Goal: Task Accomplishment & Management: Manage account settings

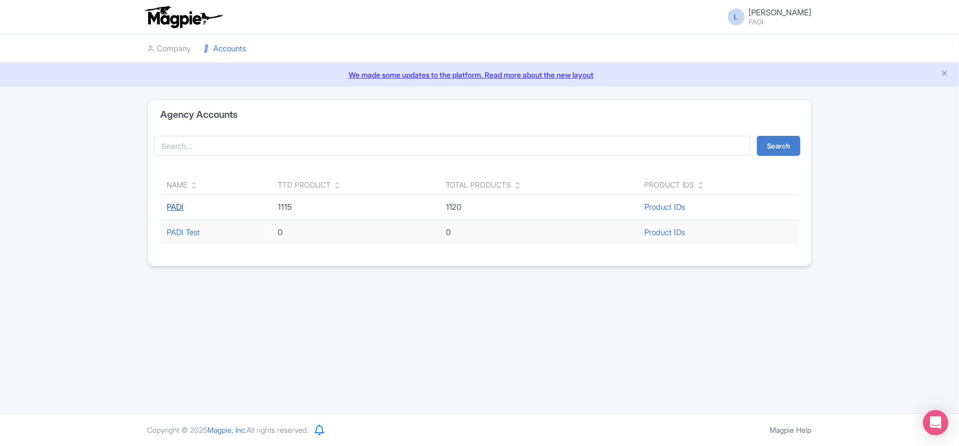
click at [172, 209] on link "PADI" at bounding box center [175, 207] width 17 height 10
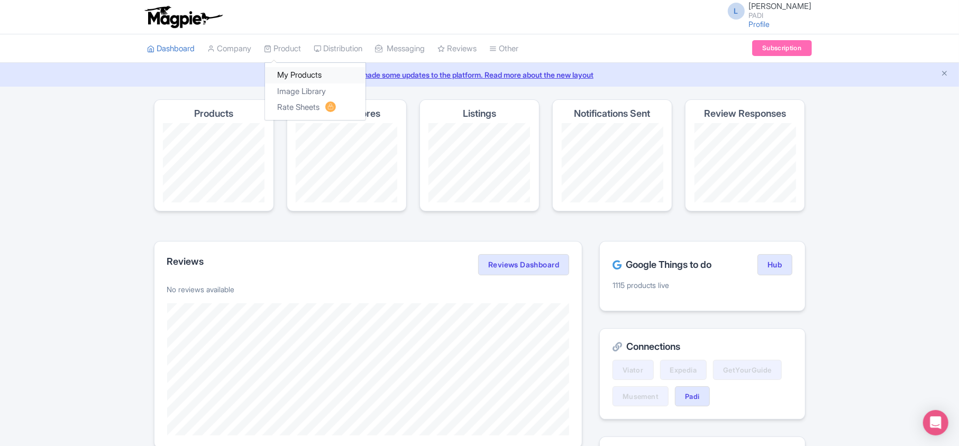
click at [290, 77] on link "My Products" at bounding box center [315, 75] width 101 height 16
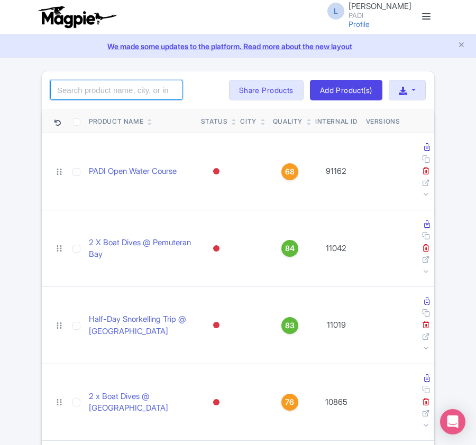
click at [101, 91] on input "search" at bounding box center [116, 90] width 132 height 20
paste input "12466"
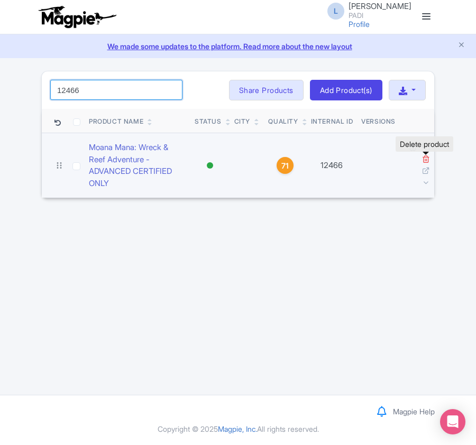
type input "12466"
click at [422, 157] on icon at bounding box center [426, 159] width 8 height 8
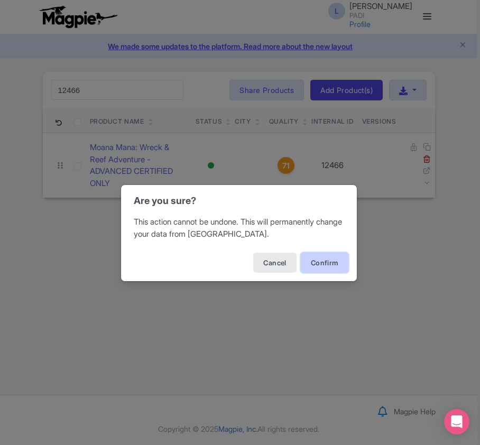
click at [331, 260] on button "Confirm" at bounding box center [325, 263] width 48 height 20
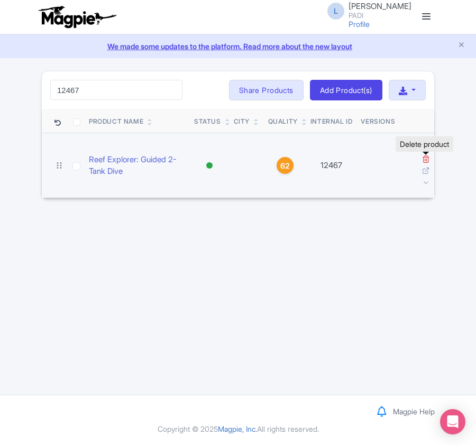
type input "12467"
click at [426, 161] on icon at bounding box center [426, 159] width 8 height 8
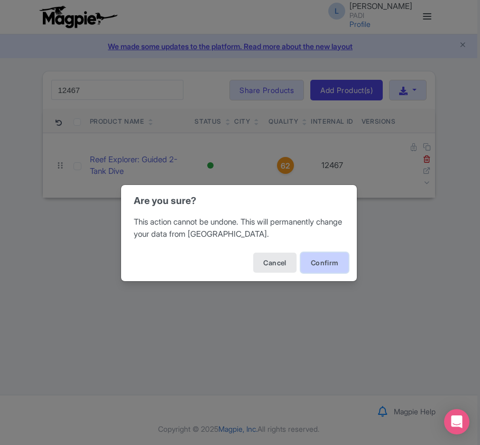
click at [318, 258] on button "Confirm" at bounding box center [325, 263] width 48 height 20
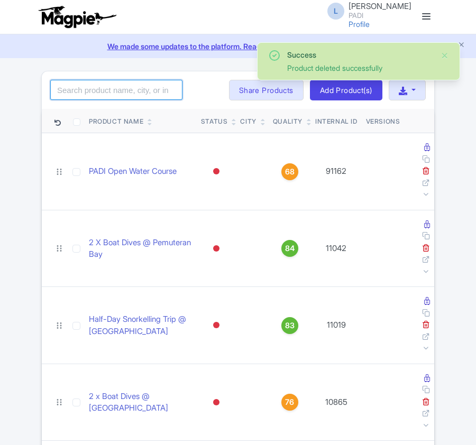
click at [101, 92] on input "search" at bounding box center [116, 90] width 132 height 20
paste input "101081"
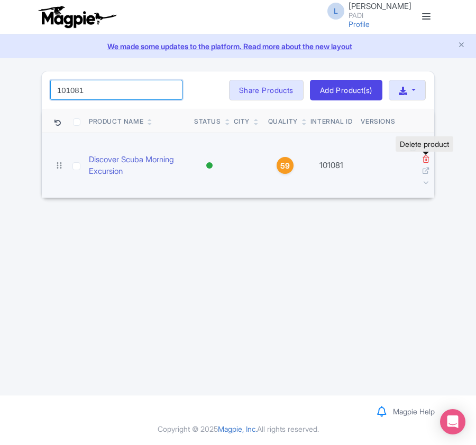
type input "101081"
click at [425, 160] on icon at bounding box center [426, 159] width 8 height 8
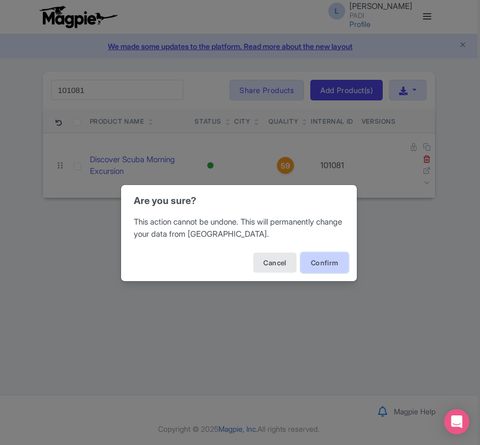
click at [323, 259] on button "Confirm" at bounding box center [325, 263] width 48 height 20
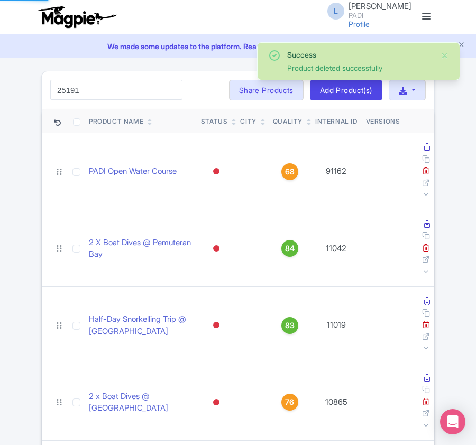
type input "25191"
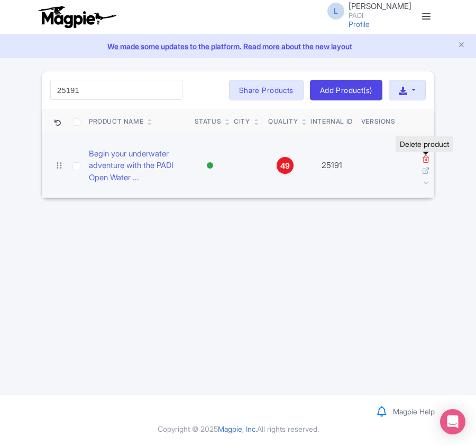
click at [423, 160] on icon at bounding box center [426, 159] width 8 height 8
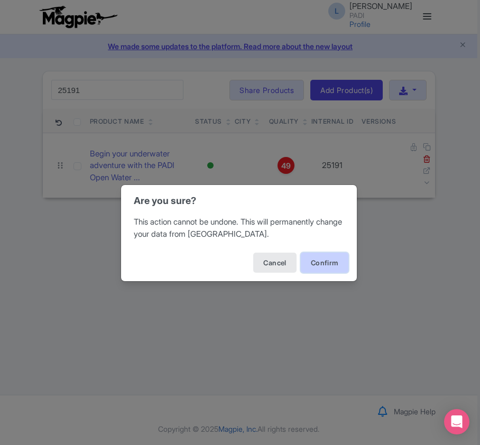
click at [333, 265] on button "Confirm" at bounding box center [325, 263] width 48 height 20
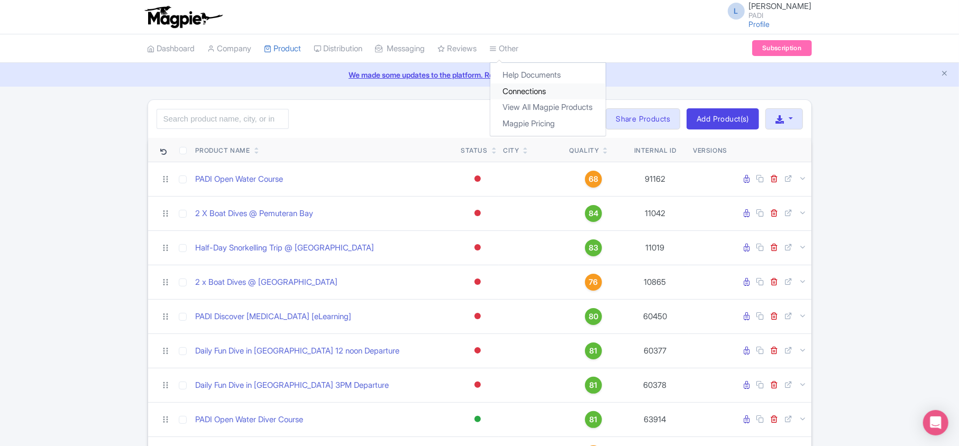
click at [476, 97] on link "Connections" at bounding box center [547, 92] width 115 height 16
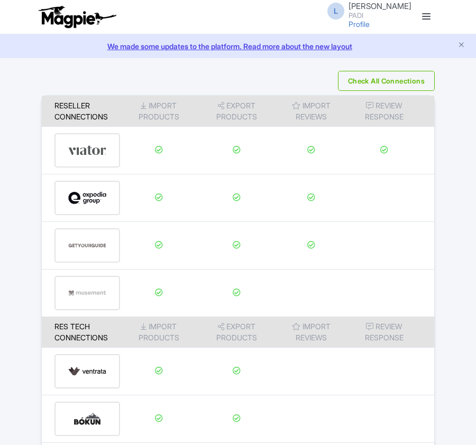
scroll to position [188, 0]
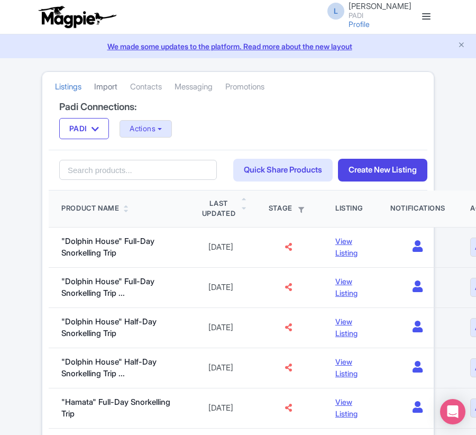
click at [110, 91] on link "Import" at bounding box center [105, 86] width 23 height 29
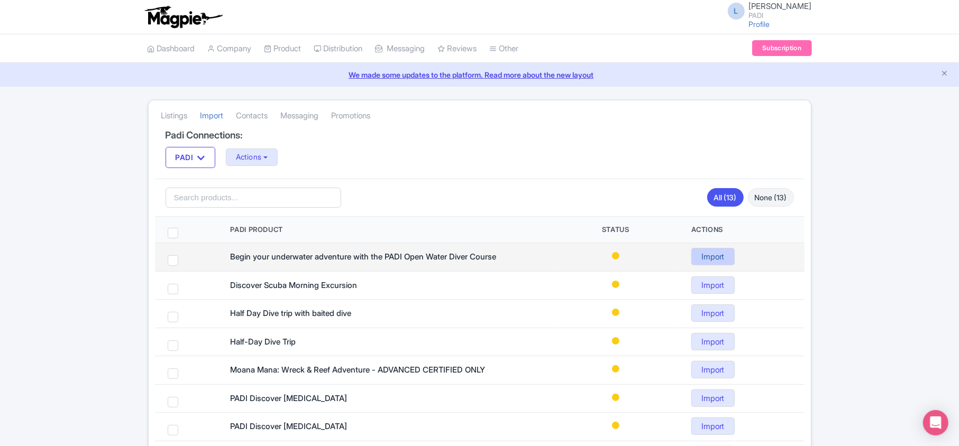
click at [476, 256] on link "Import" at bounding box center [712, 256] width 43 height 17
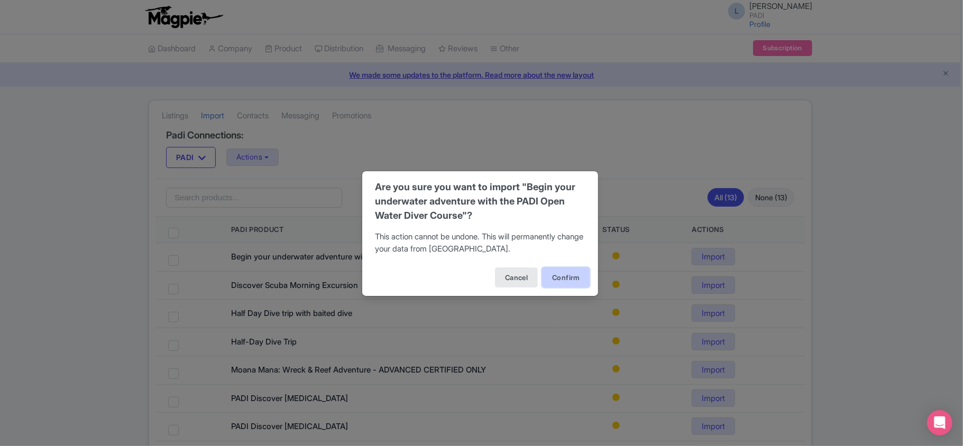
click at [476, 278] on button "Confirm" at bounding box center [566, 278] width 48 height 20
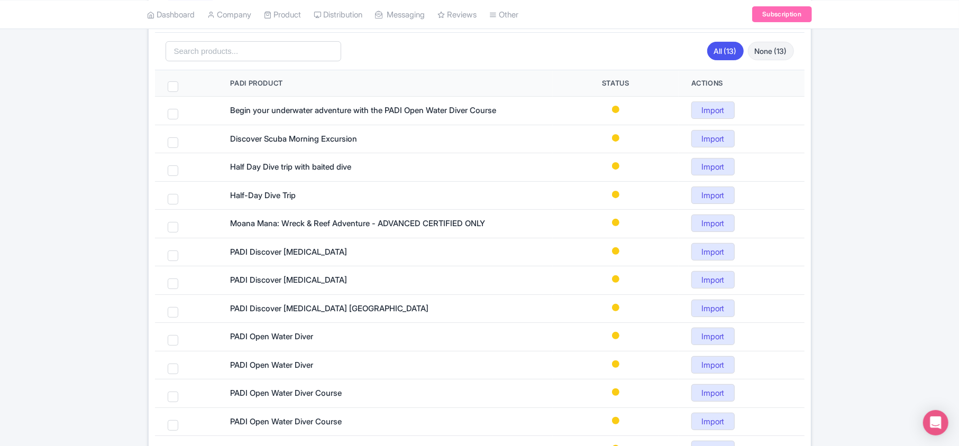
scroll to position [212, 0]
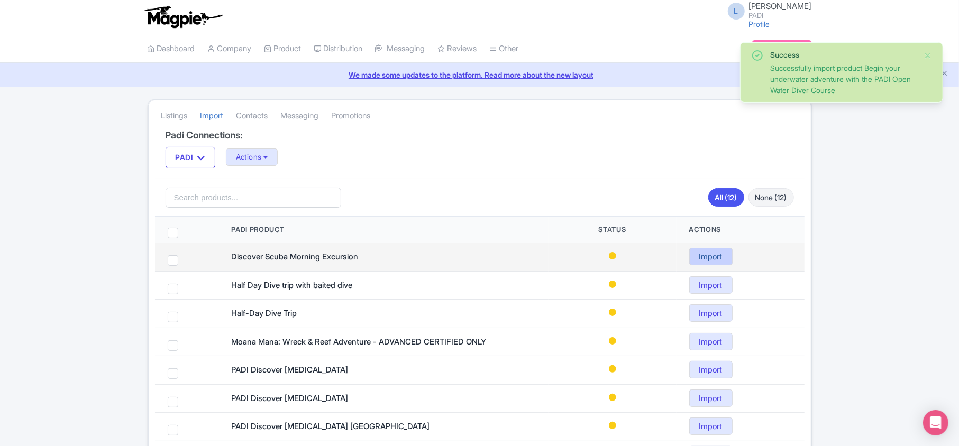
click at [729, 257] on link "Import" at bounding box center [710, 256] width 43 height 17
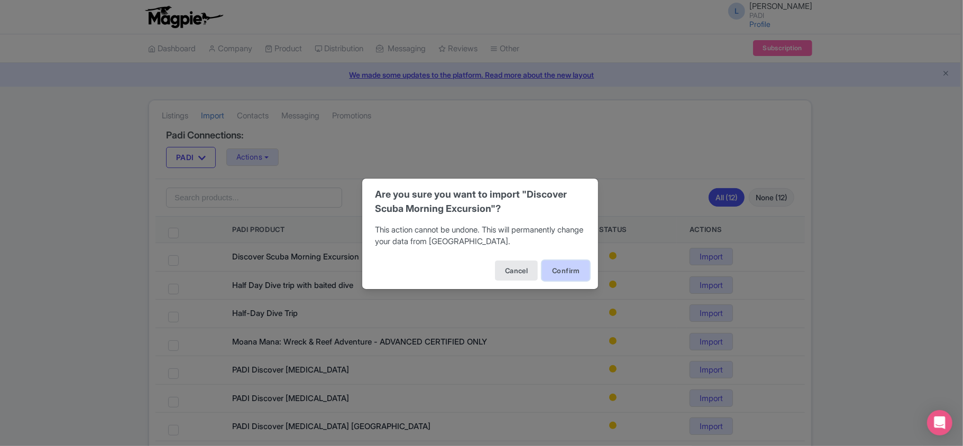
click at [569, 267] on button "Confirm" at bounding box center [566, 271] width 48 height 20
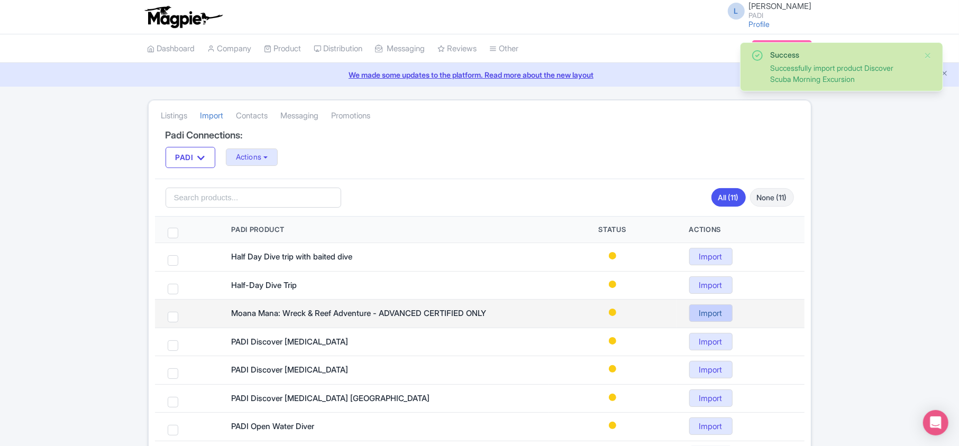
click at [726, 318] on link "Import" at bounding box center [710, 313] width 43 height 17
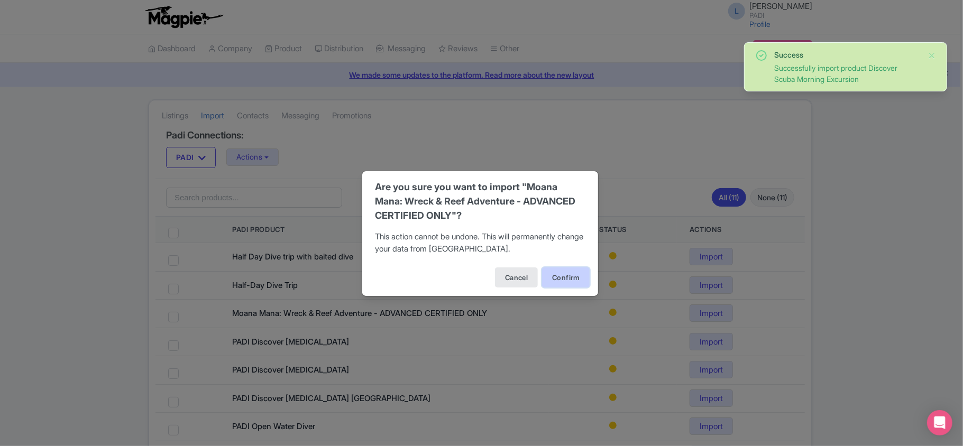
click at [565, 277] on button "Confirm" at bounding box center [566, 278] width 48 height 20
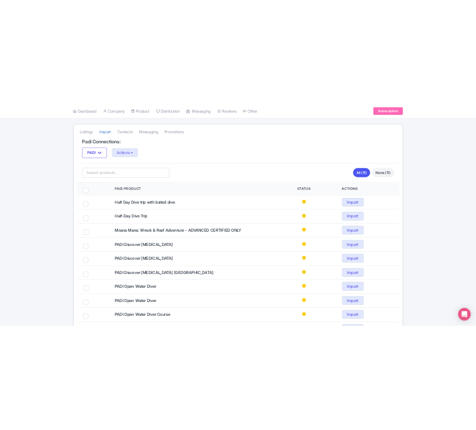
scroll to position [141, 0]
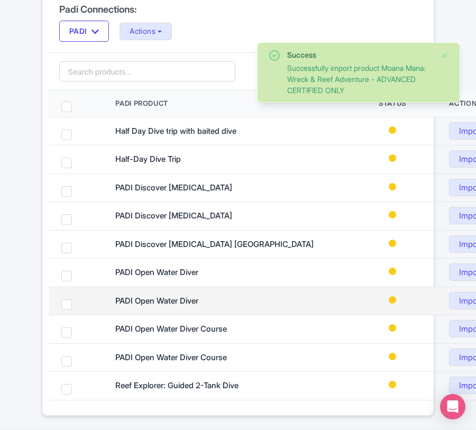
scroll to position [141, 0]
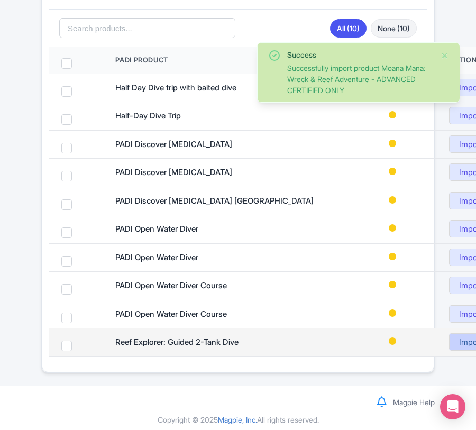
click at [460, 345] on link "Import" at bounding box center [470, 341] width 43 height 17
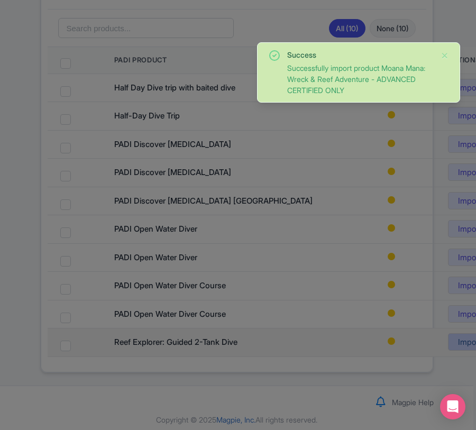
scroll to position [139, 0]
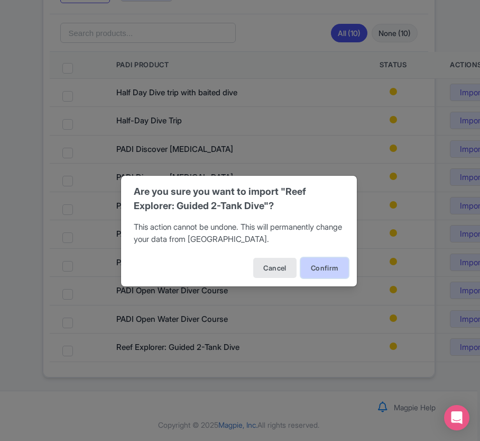
click at [326, 266] on button "Confirm" at bounding box center [325, 268] width 48 height 20
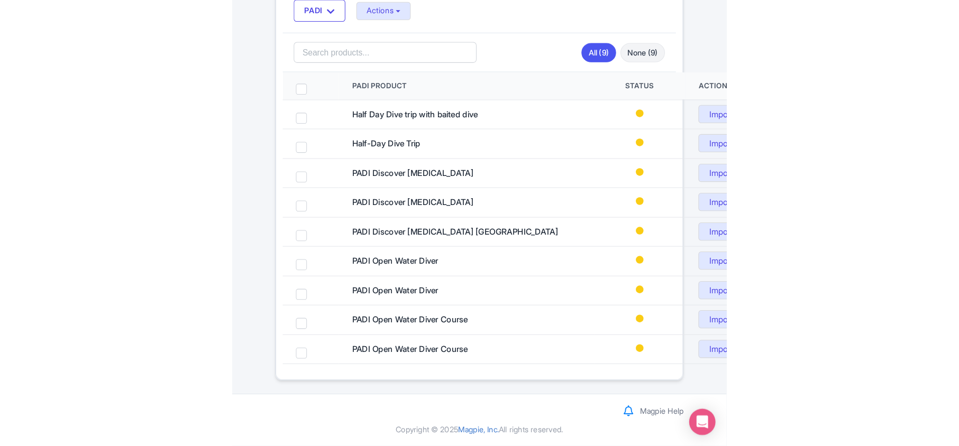
scroll to position [116, 0]
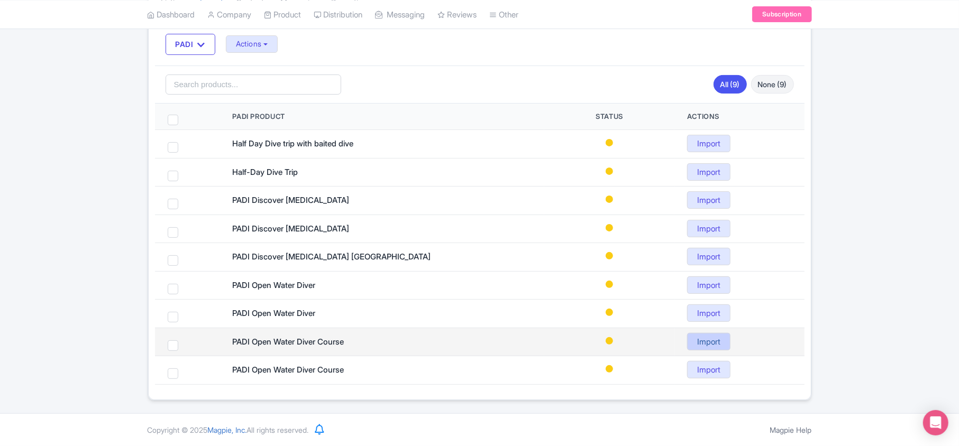
click at [476, 344] on link "Import" at bounding box center [708, 341] width 43 height 17
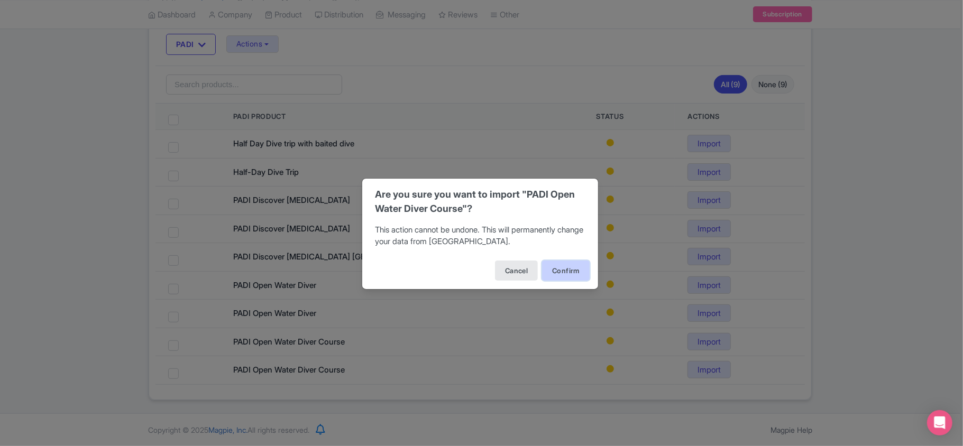
click at [476, 272] on button "Confirm" at bounding box center [566, 271] width 48 height 20
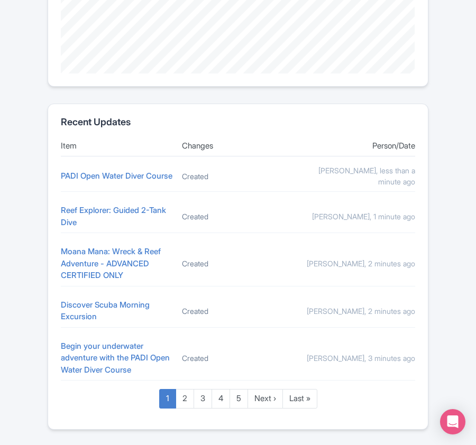
scroll to position [564, 0]
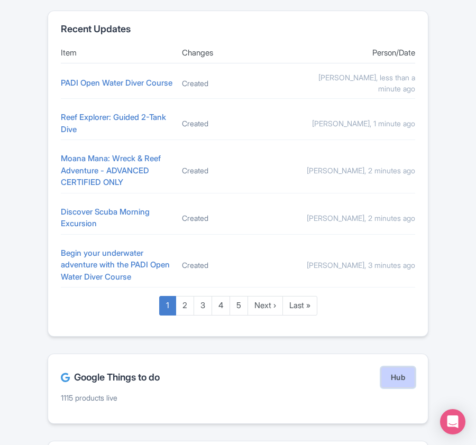
click at [407, 384] on link "Hub" at bounding box center [398, 377] width 34 height 21
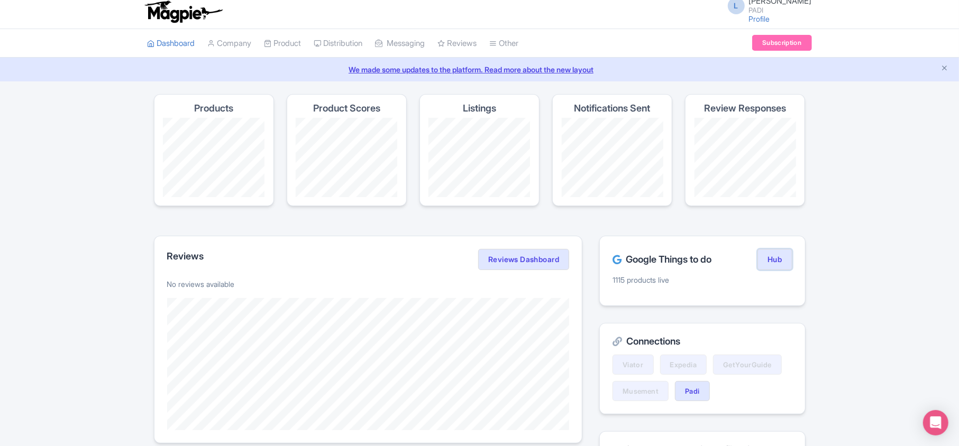
scroll to position [0, 0]
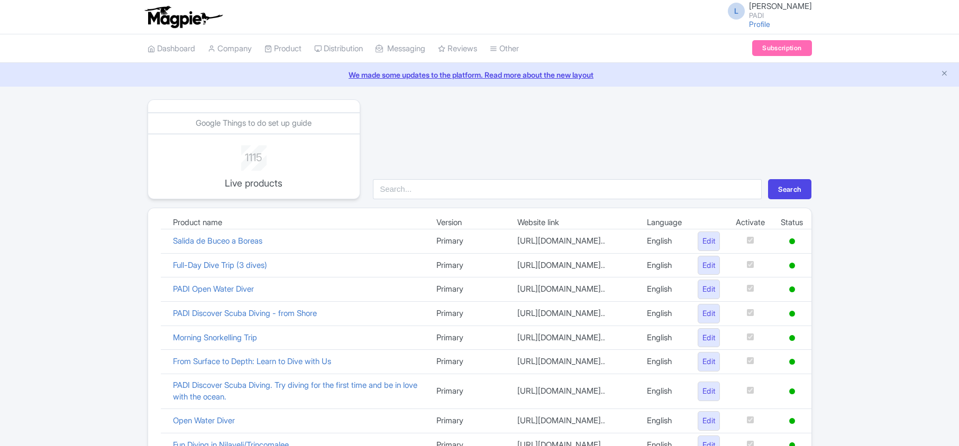
scroll to position [731, 0]
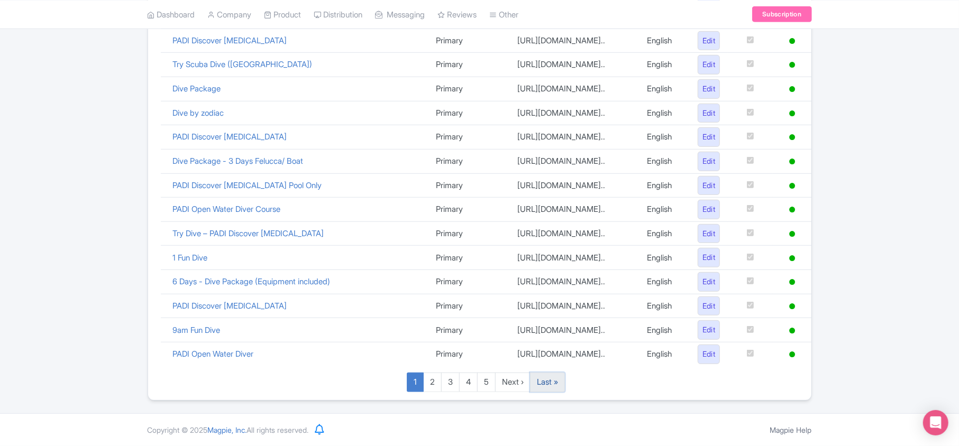
click at [547, 390] on link "Last »" at bounding box center [547, 383] width 35 height 20
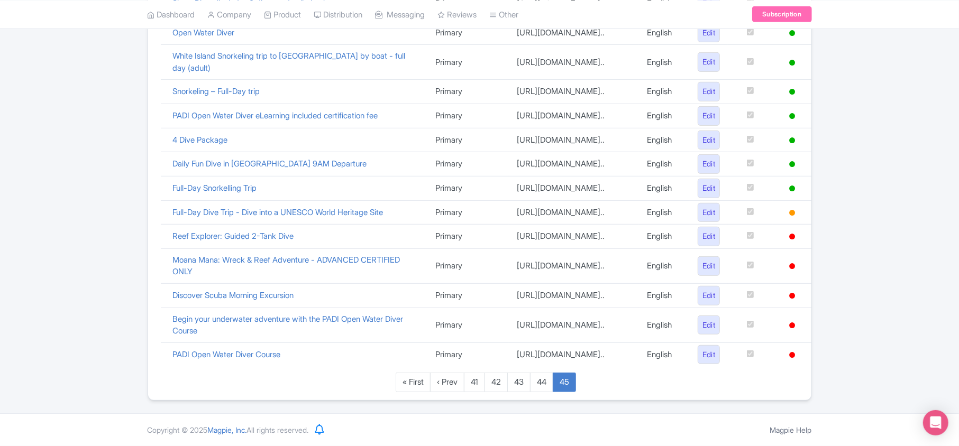
scroll to position [460, 0]
click at [295, 39] on link "My Products" at bounding box center [315, 41] width 101 height 16
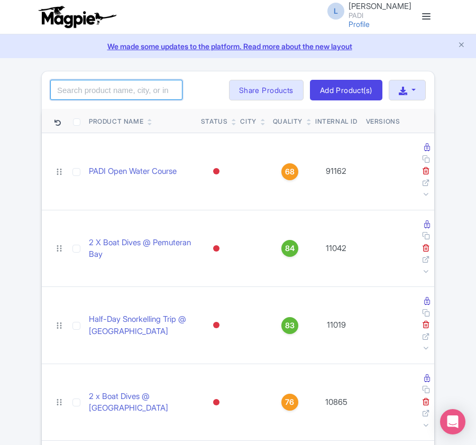
click at [100, 83] on input "search" at bounding box center [116, 90] width 132 height 20
paste input "61278"
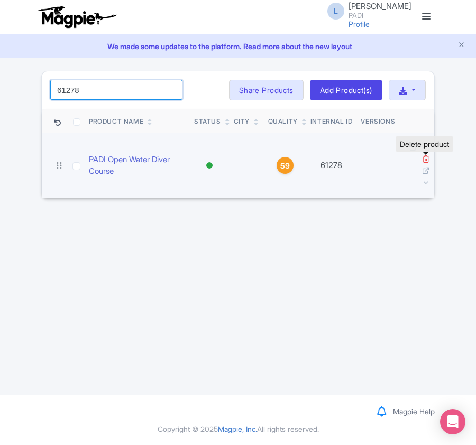
type input "61278"
click at [428, 160] on icon at bounding box center [426, 159] width 8 height 8
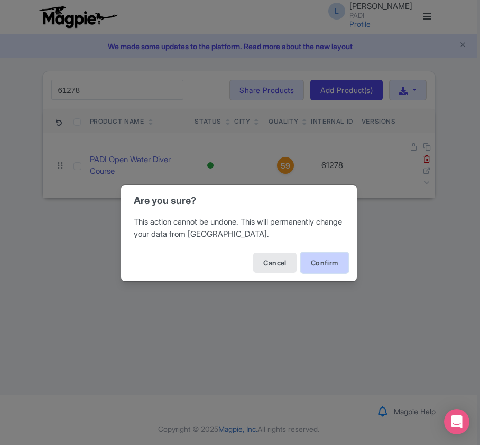
click at [344, 261] on button "Confirm" at bounding box center [325, 263] width 48 height 20
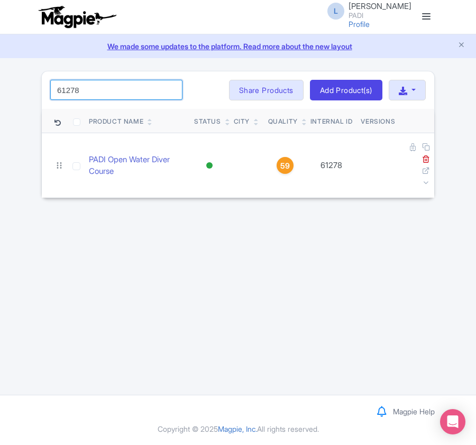
click at [114, 91] on input "61278" at bounding box center [116, 90] width 132 height 20
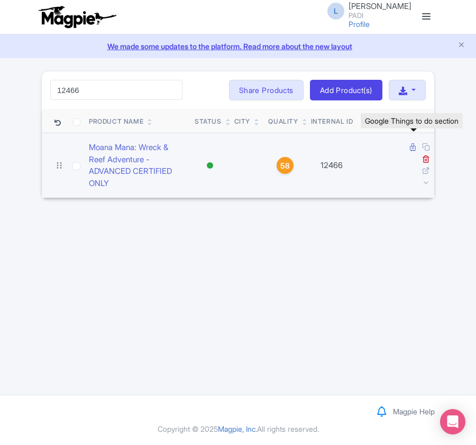
type input "12466"
click at [414, 149] on icon at bounding box center [413, 147] width 6 height 8
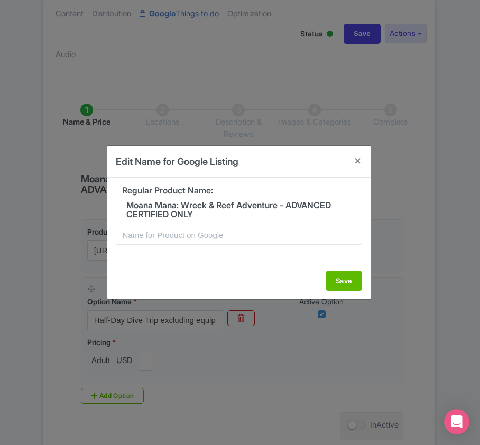
scroll to position [141, 0]
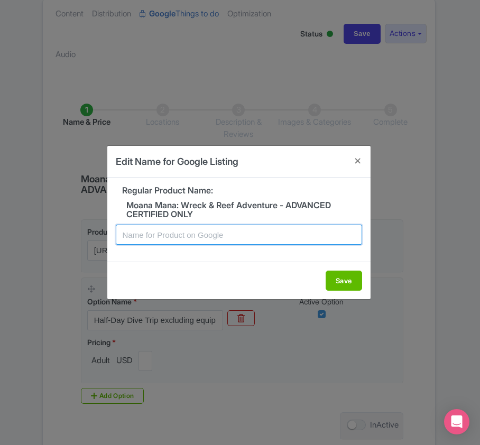
click at [175, 240] on input "text" at bounding box center [239, 235] width 247 height 20
paste input "Honolulu Moana Mana: Wreck & Reef Adventure - ADVANCED CERTIFIED ONLY"
type input "Honolulu Moana Mana: Wreck & Reef Adventure - ADVANCED CERTIFIED ONLY"
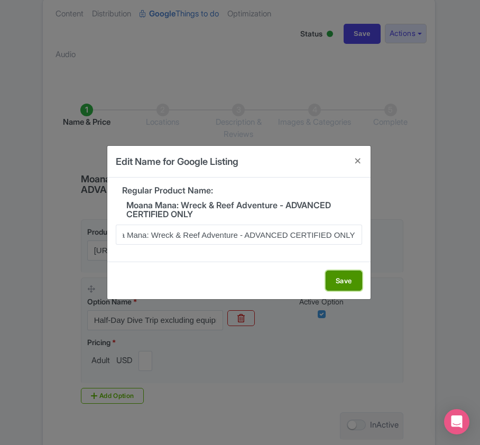
click at [334, 280] on button "Save" at bounding box center [344, 281] width 37 height 20
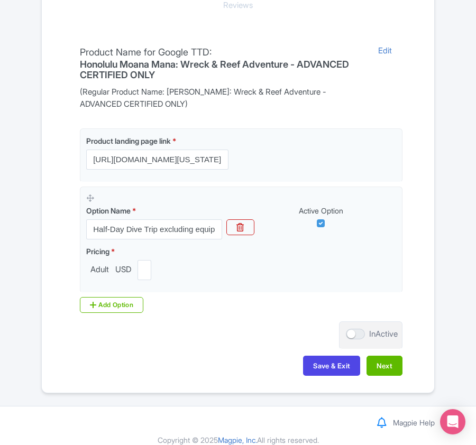
scroll to position [284, 0]
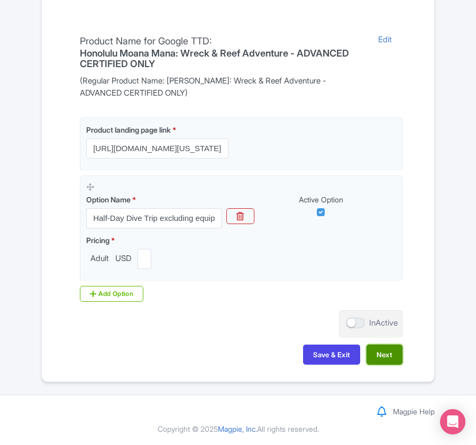
click at [375, 354] on button "Next" at bounding box center [385, 355] width 36 height 20
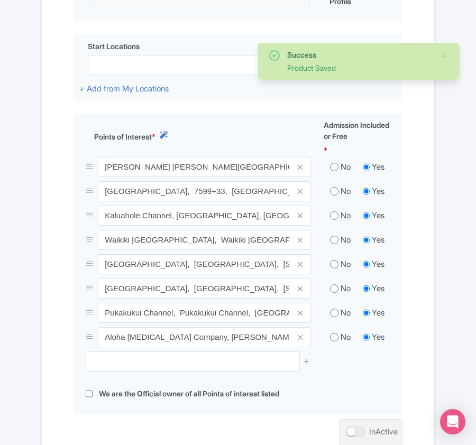
scroll to position [424, 0]
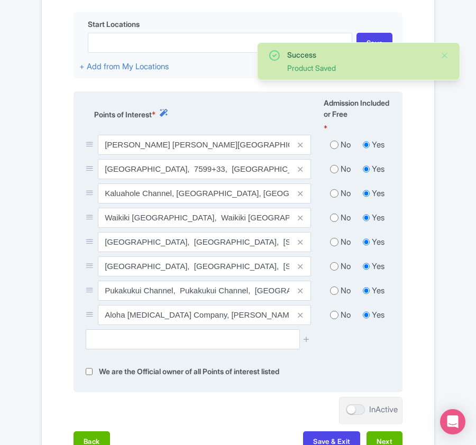
click at [339, 145] on div "No" at bounding box center [340, 145] width 33 height 12
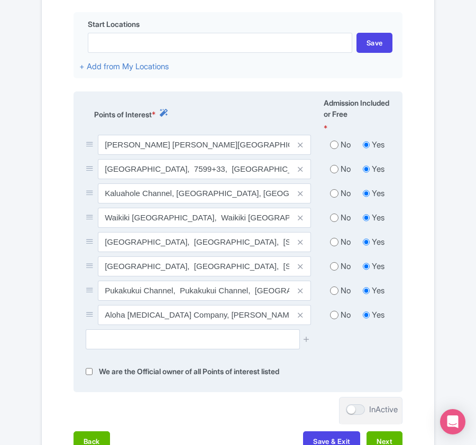
click at [334, 170] on input "radio" at bounding box center [334, 169] width 8 height 11
radio input "true"
click at [333, 144] on input "radio" at bounding box center [334, 145] width 8 height 11
radio input "true"
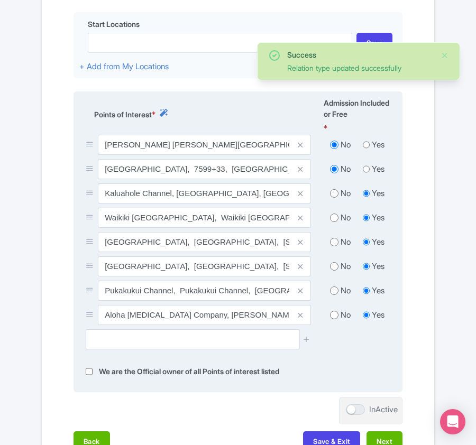
click at [334, 197] on input "radio" at bounding box center [334, 193] width 8 height 11
radio input "true"
click at [332, 218] on input "radio" at bounding box center [334, 218] width 8 height 11
radio input "true"
click at [334, 244] on input "radio" at bounding box center [334, 242] width 8 height 11
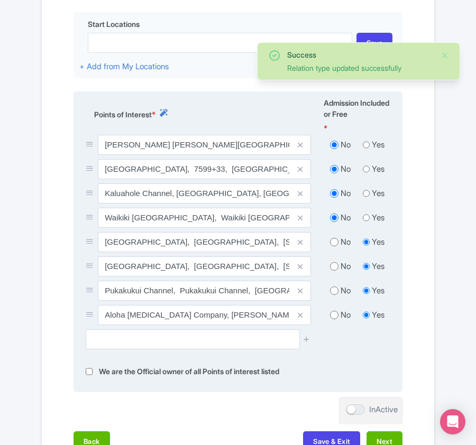
radio input "true"
click at [331, 269] on input "radio" at bounding box center [334, 266] width 8 height 11
radio input "true"
click at [331, 293] on input "radio" at bounding box center [334, 291] width 8 height 11
radio input "true"
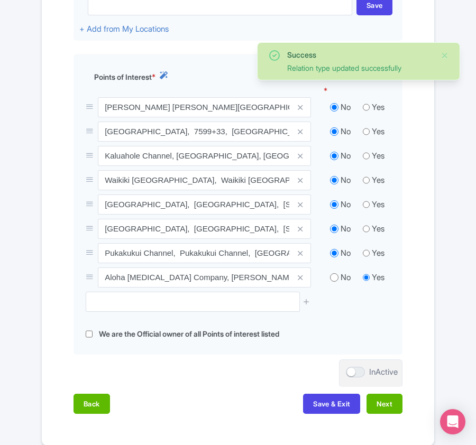
scroll to position [530, 0]
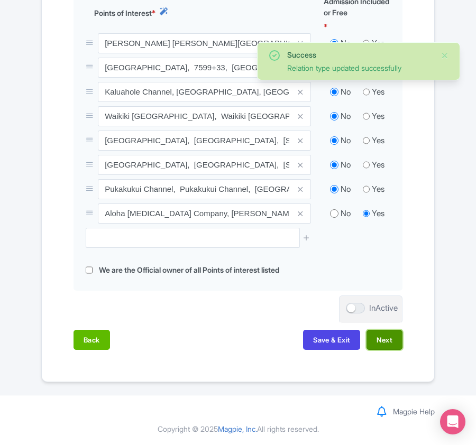
click at [378, 341] on button "Next" at bounding box center [385, 340] width 36 height 20
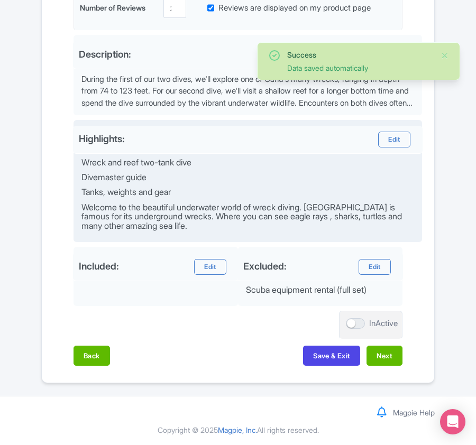
scroll to position [390, 0]
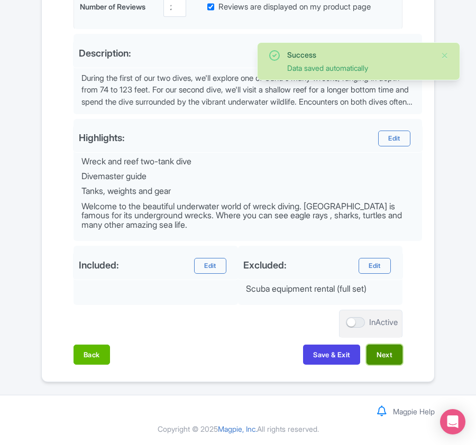
click at [379, 357] on button "Next" at bounding box center [385, 355] width 36 height 20
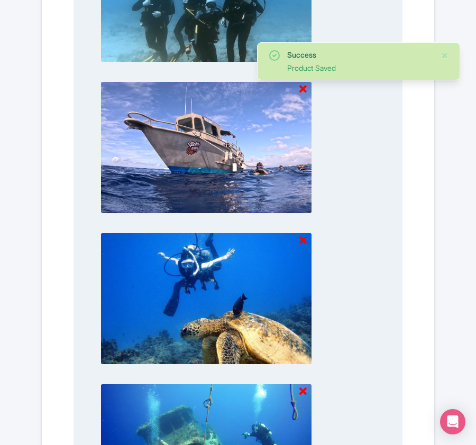
scroll to position [1124, 0]
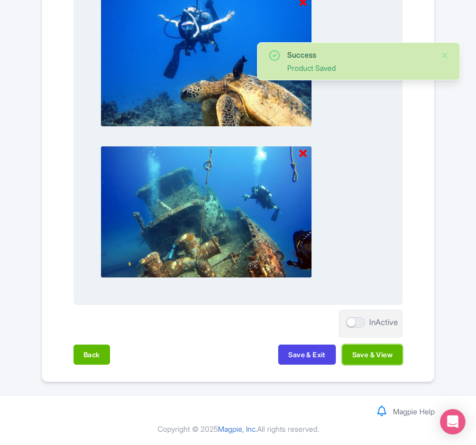
click at [375, 357] on button "Save & View" at bounding box center [372, 355] width 60 height 20
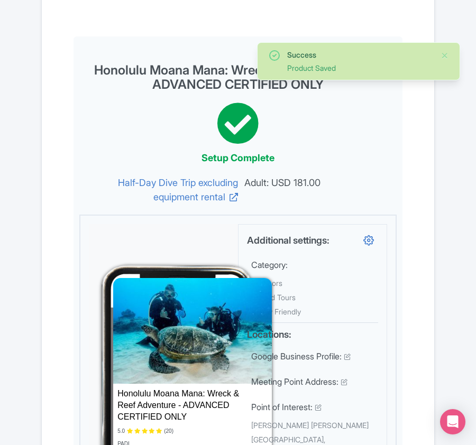
scroll to position [0, 0]
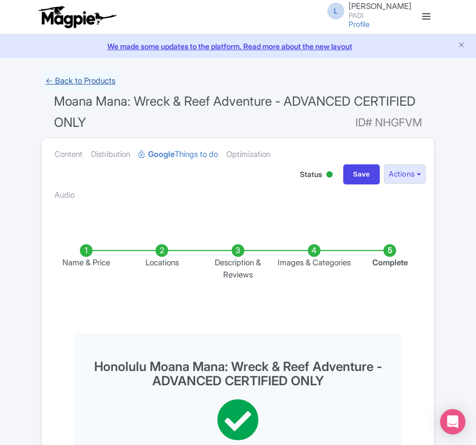
click at [94, 76] on link "← Back to Products" at bounding box center [80, 81] width 78 height 21
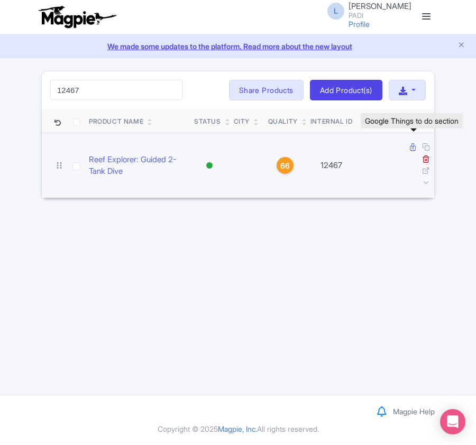
type input "12467"
click at [415, 149] on link at bounding box center [414, 147] width 8 height 10
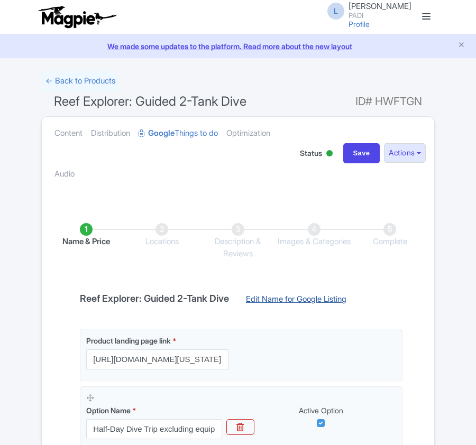
click at [280, 302] on link "Edit Name for Google Listing" at bounding box center [296, 302] width 122 height 17
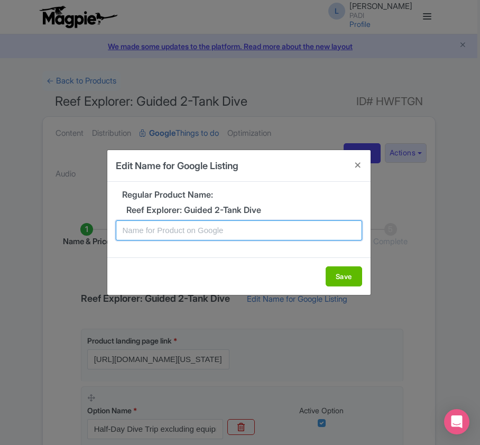
click at [212, 230] on input "text" at bounding box center [239, 231] width 247 height 20
paste input "Honolulu Reef Explorer: Guided 2-Tank Dive"
type input "Honolulu Reef Explorer: Guided 2-Tank Dive"
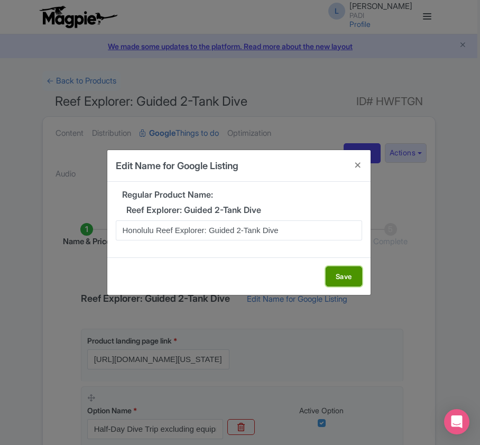
click at [345, 279] on button "Save" at bounding box center [344, 277] width 37 height 20
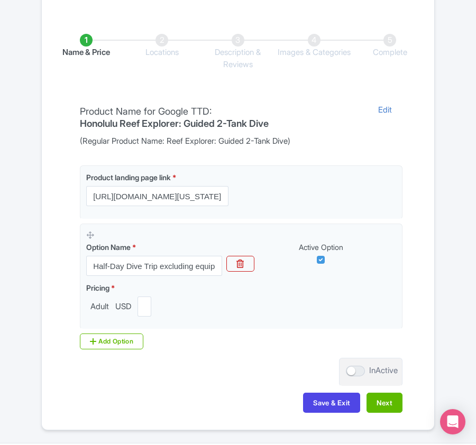
scroll to position [240, 0]
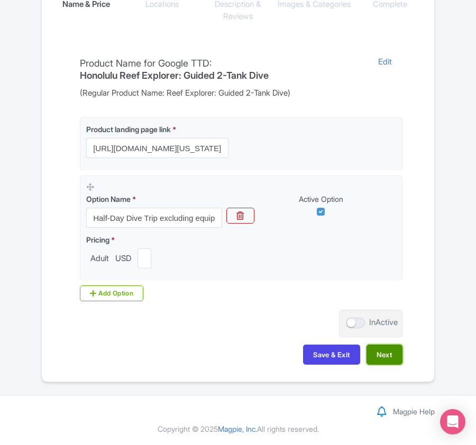
click at [386, 350] on button "Next" at bounding box center [385, 355] width 36 height 20
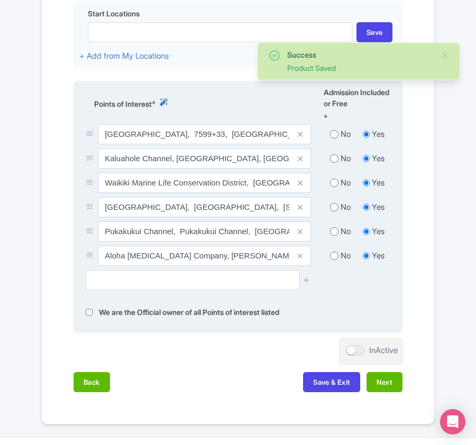
scroll to position [389, 0]
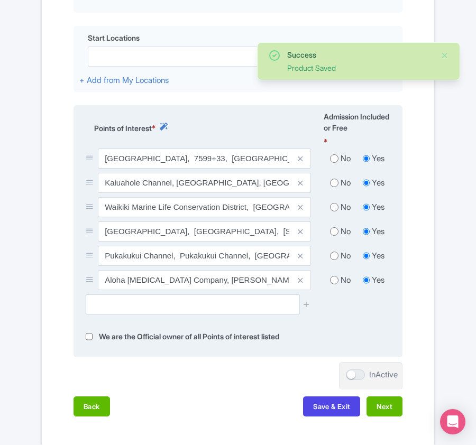
click at [335, 158] on input "radio" at bounding box center [334, 158] width 8 height 11
radio input "true"
click at [331, 185] on input "radio" at bounding box center [334, 183] width 8 height 11
radio input "true"
click at [331, 208] on input "radio" at bounding box center [334, 207] width 8 height 11
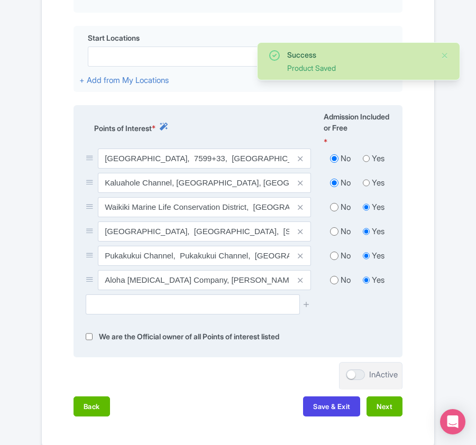
radio input "true"
click at [334, 235] on input "radio" at bounding box center [334, 231] width 8 height 11
radio input "true"
click at [335, 258] on input "radio" at bounding box center [334, 256] width 8 height 11
radio input "true"
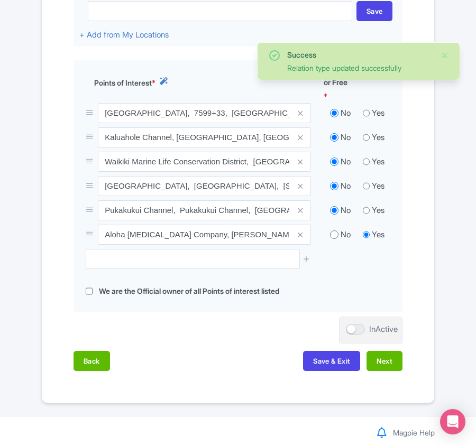
scroll to position [460, 0]
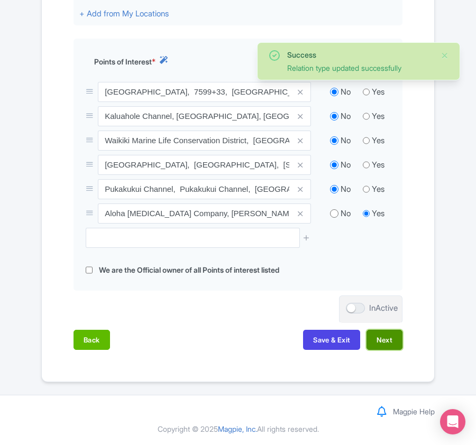
click at [381, 340] on button "Next" at bounding box center [385, 340] width 36 height 20
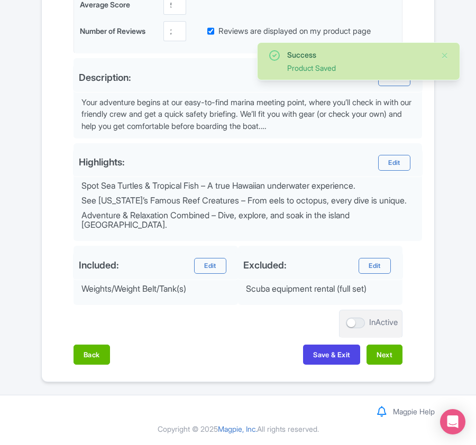
scroll to position [335, 0]
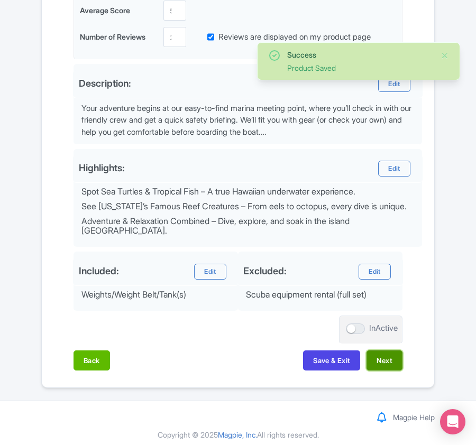
click at [373, 358] on button "Next" at bounding box center [385, 361] width 36 height 20
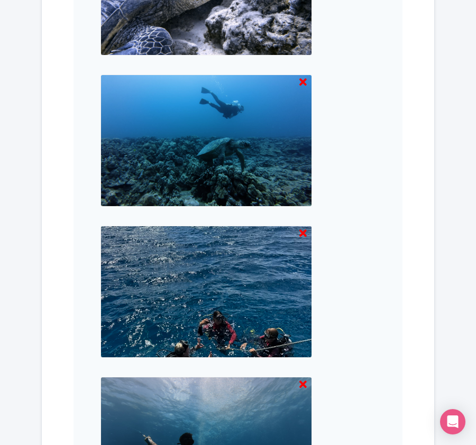
scroll to position [1556, 0]
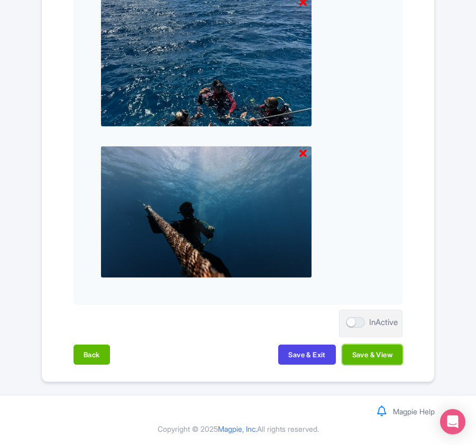
click at [373, 358] on button "Save & View" at bounding box center [372, 355] width 60 height 20
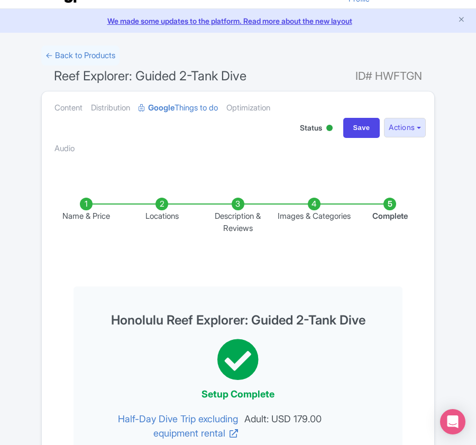
scroll to position [0, 0]
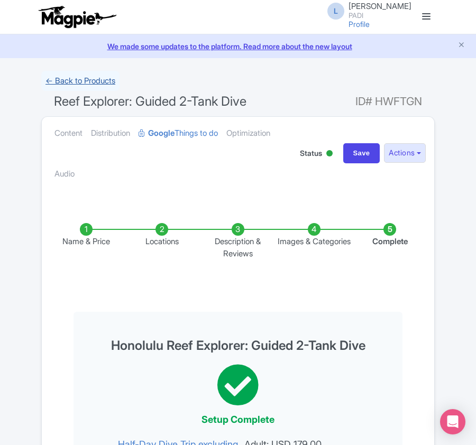
click at [66, 81] on link "← Back to Products" at bounding box center [80, 81] width 78 height 21
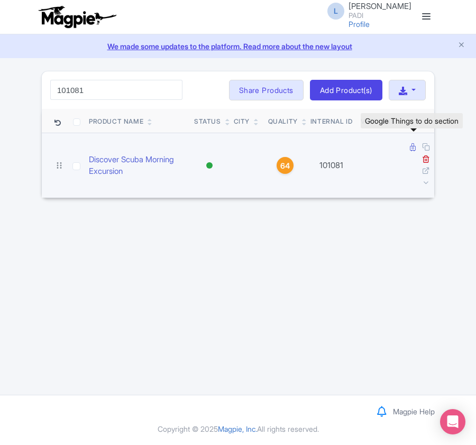
type input "101081"
click at [412, 148] on icon at bounding box center [413, 147] width 6 height 8
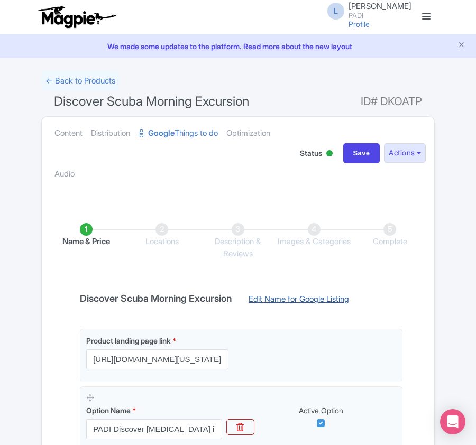
click at [307, 298] on link "Edit Name for Google Listing" at bounding box center [299, 302] width 122 height 17
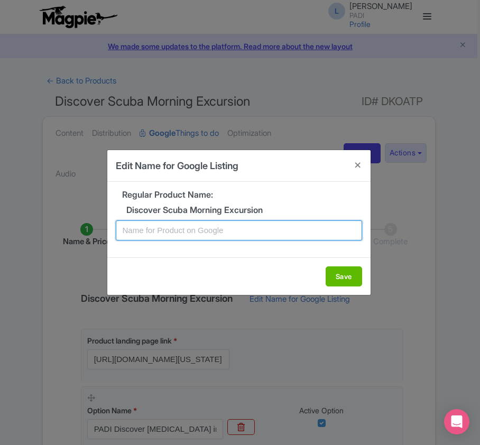
click at [224, 234] on input "text" at bounding box center [239, 231] width 247 height 20
paste input "Honolulu Scuba Discovery – Morning Beginner-Friendly Introductory Experience"
type input "Honolulu Scuba Discovery – Morning Beginner-Friendly Introductory Experience"
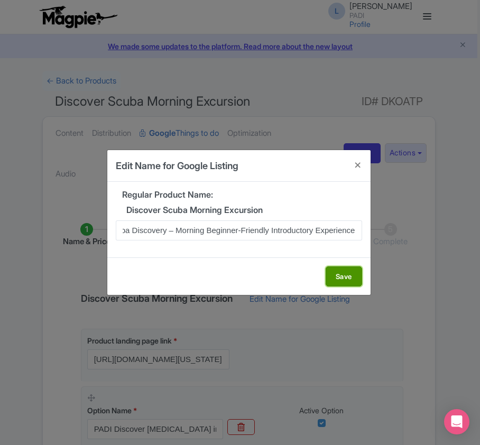
click at [347, 277] on button "Save" at bounding box center [344, 277] width 37 height 20
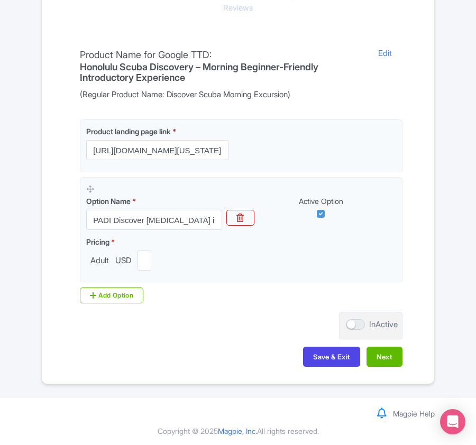
scroll to position [250, 0]
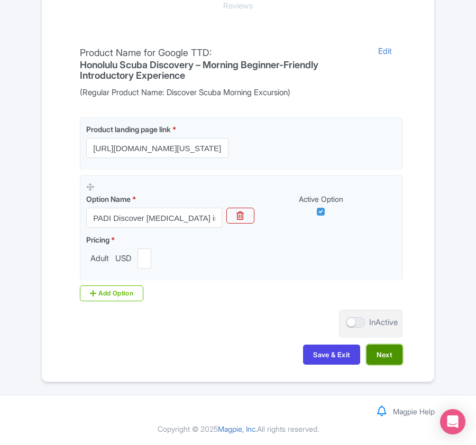
click at [382, 354] on button "Next" at bounding box center [385, 355] width 36 height 20
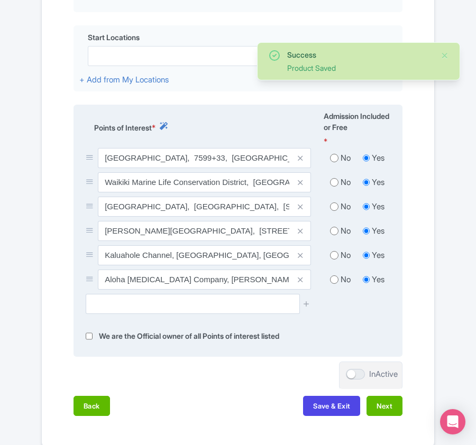
scroll to position [391, 0]
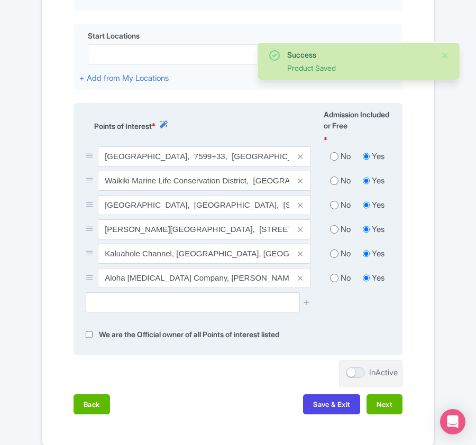
click at [332, 157] on input "radio" at bounding box center [334, 156] width 8 height 11
radio input "true"
click at [331, 185] on input "radio" at bounding box center [334, 181] width 8 height 11
radio input "true"
click at [335, 205] on input "radio" at bounding box center [334, 205] width 8 height 11
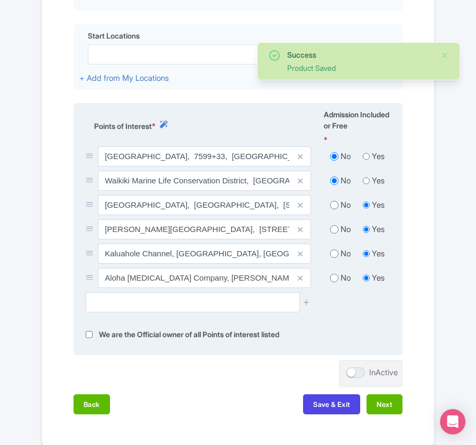
radio input "true"
click at [335, 231] on input "radio" at bounding box center [334, 229] width 8 height 11
radio input "true"
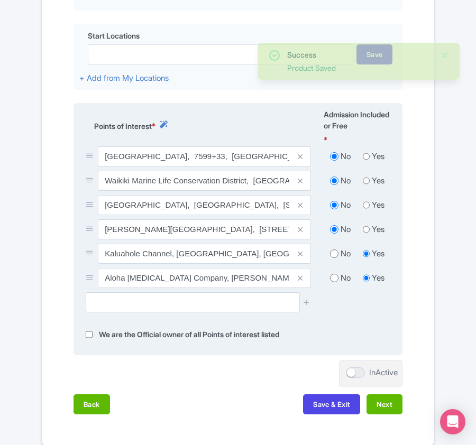
click at [334, 254] on input "radio" at bounding box center [334, 254] width 8 height 11
radio input "true"
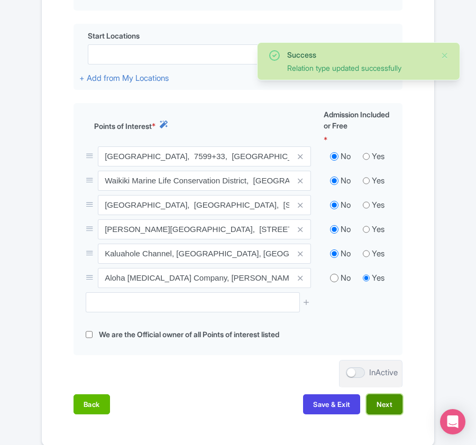
click at [386, 407] on button "Next" at bounding box center [385, 405] width 36 height 20
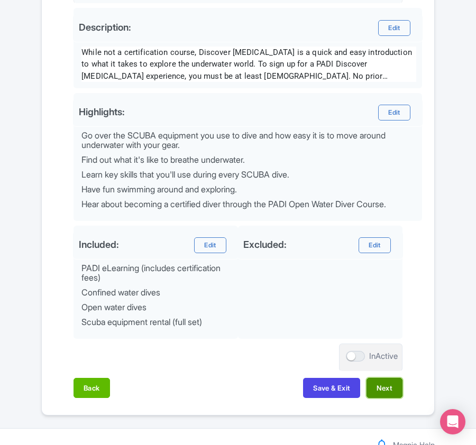
click at [386, 394] on button "Next" at bounding box center [385, 388] width 36 height 20
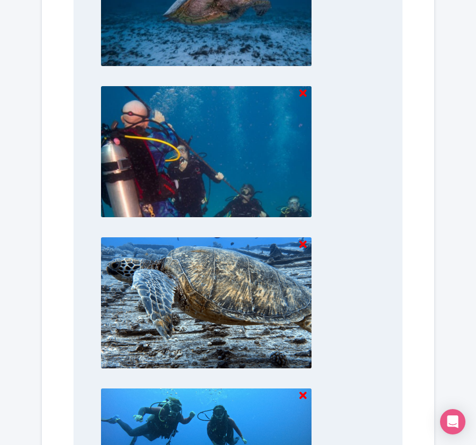
scroll to position [1721, 0]
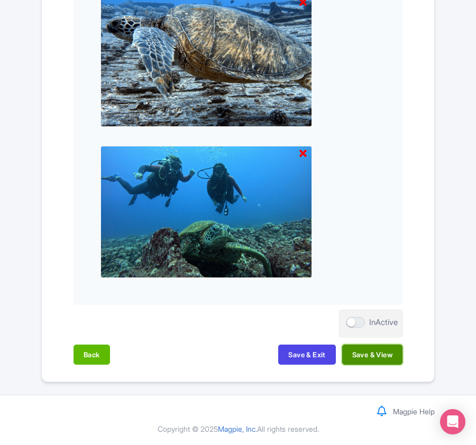
click at [375, 351] on button "Save & View" at bounding box center [372, 355] width 60 height 20
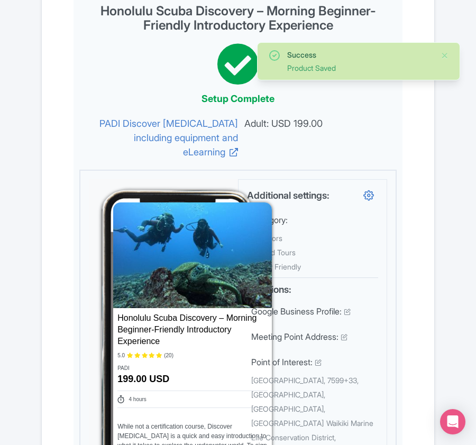
scroll to position [0, 0]
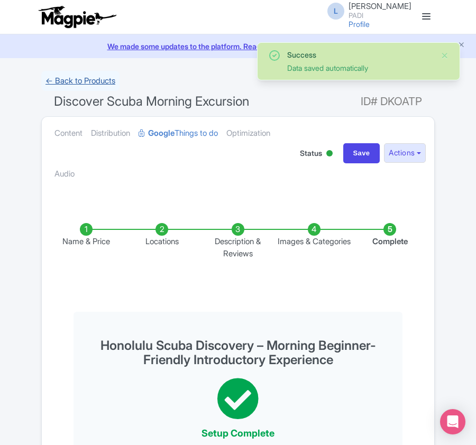
click at [85, 79] on link "← Back to Products" at bounding box center [80, 81] width 78 height 21
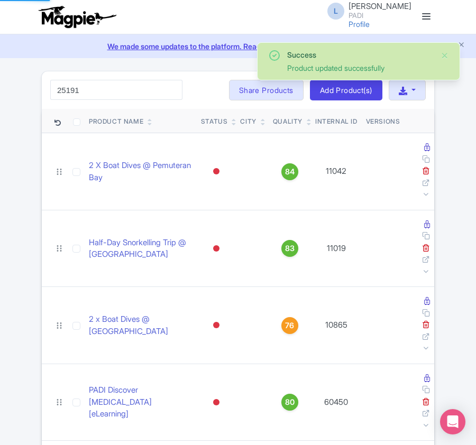
type input "25191"
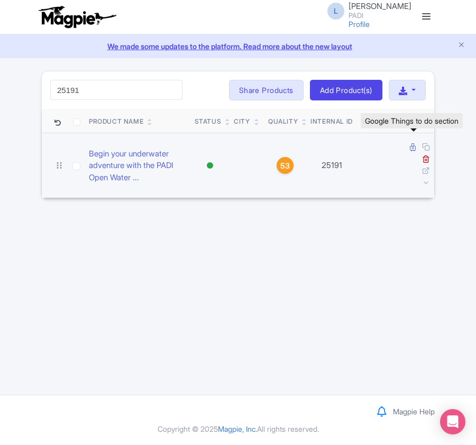
click at [415, 149] on icon at bounding box center [413, 147] width 6 height 8
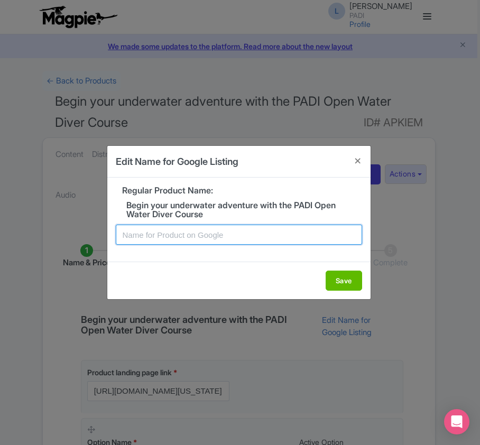
click at [218, 238] on input "text" at bounding box center [239, 235] width 247 height 20
paste input "Honolulu PADI Open Water Diving Lessons: Your gateway to the underwater world!"
type input "Honolulu PADI Open Water Diving Lessons: Your gateway to the underwater world!"
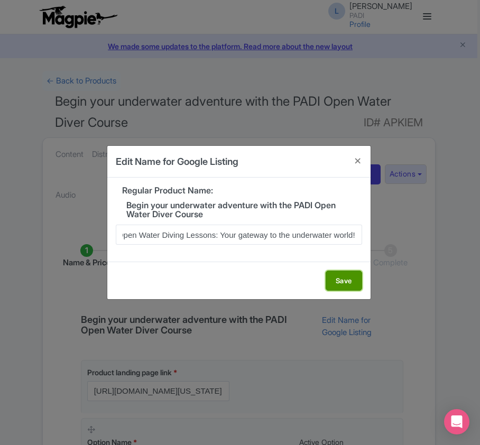
click at [337, 279] on button "Save" at bounding box center [344, 281] width 37 height 20
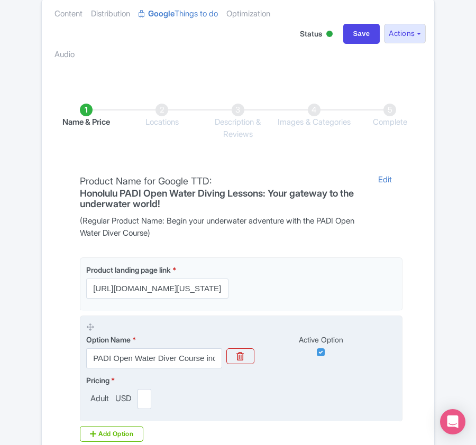
scroll to position [284, 0]
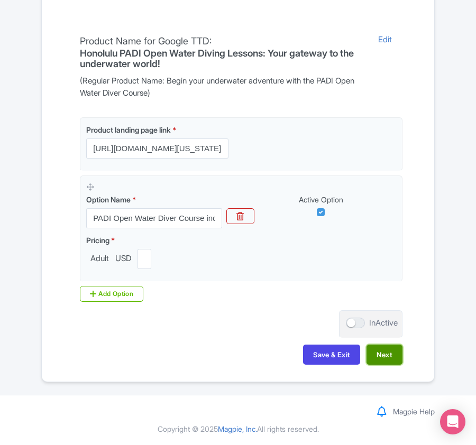
click at [379, 352] on button "Next" at bounding box center [385, 355] width 36 height 20
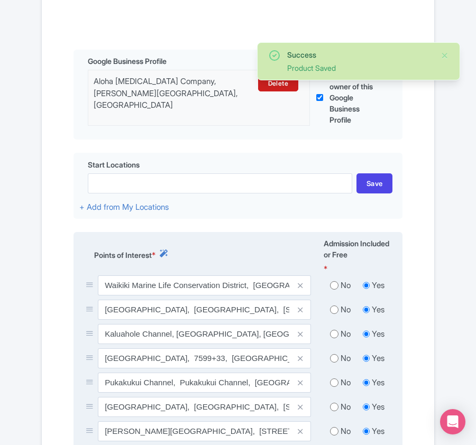
click at [333, 288] on input "radio" at bounding box center [334, 285] width 8 height 11
radio input "true"
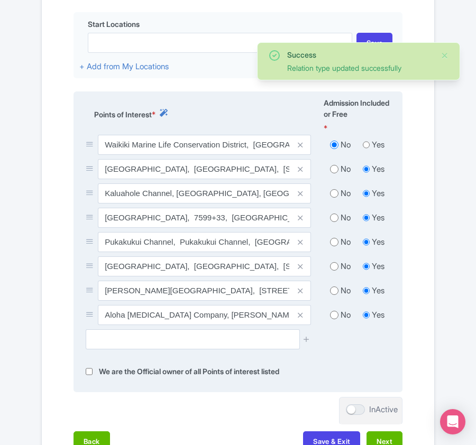
click at [336, 174] on input "radio" at bounding box center [334, 169] width 8 height 11
radio input "true"
click at [335, 199] on input "radio" at bounding box center [334, 193] width 8 height 11
radio input "true"
click at [337, 216] on input "radio" at bounding box center [334, 218] width 8 height 11
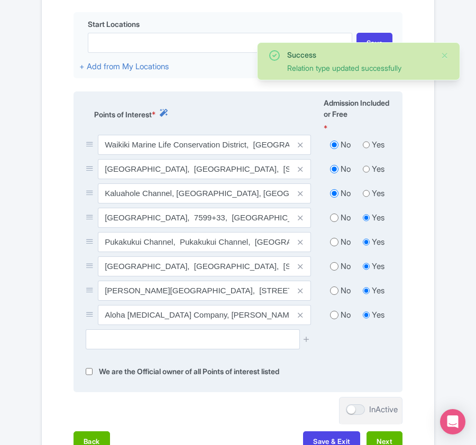
radio input "true"
click at [333, 242] on input "radio" at bounding box center [334, 242] width 8 height 11
radio input "true"
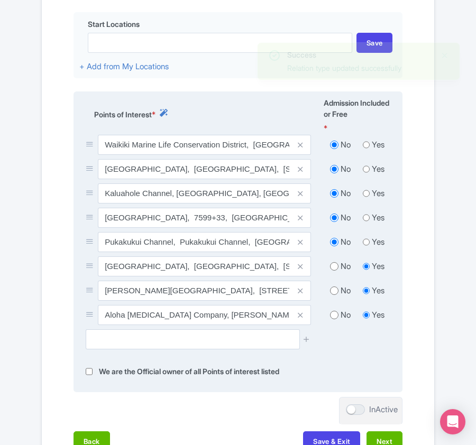
click at [333, 270] on input "radio" at bounding box center [334, 266] width 8 height 11
radio input "true"
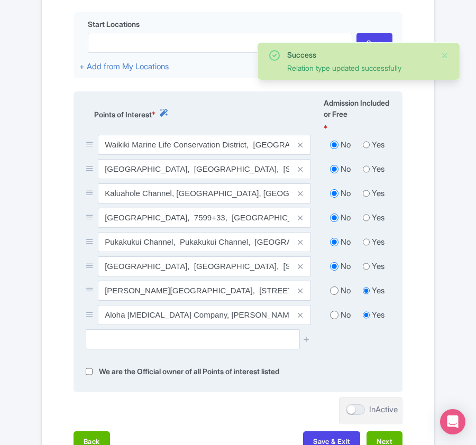
click at [333, 293] on input "radio" at bounding box center [334, 291] width 8 height 11
radio input "true"
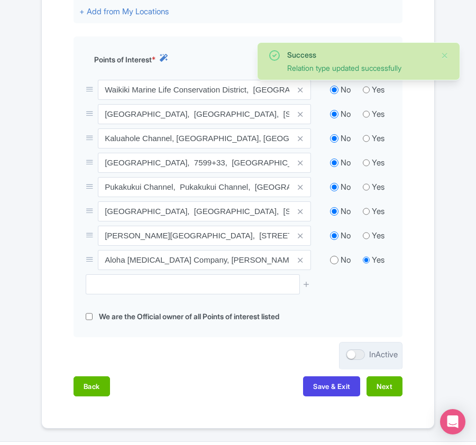
scroll to position [530, 0]
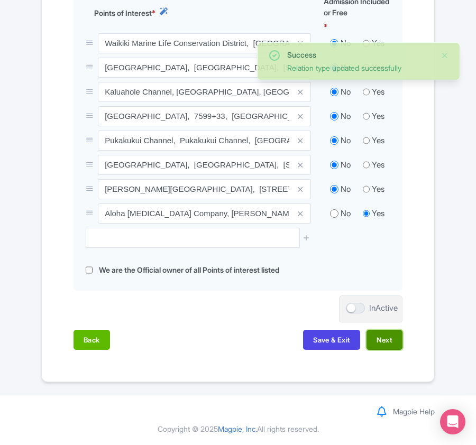
click at [390, 339] on button "Next" at bounding box center [385, 340] width 36 height 20
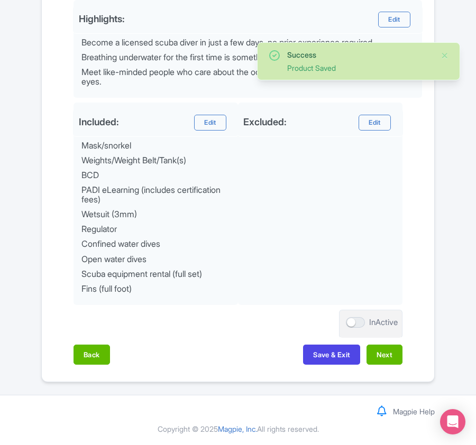
scroll to position [509, 0]
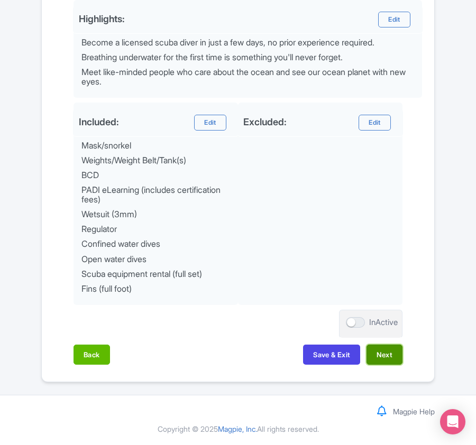
click at [384, 357] on button "Next" at bounding box center [385, 355] width 36 height 20
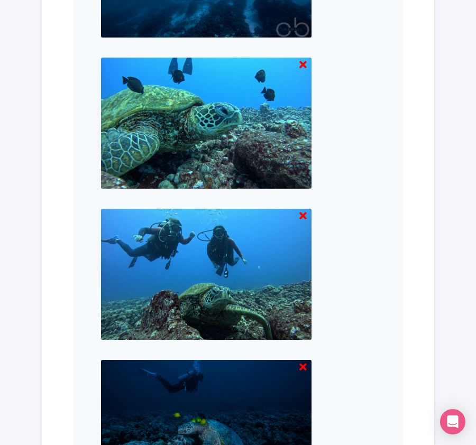
scroll to position [1289, 0]
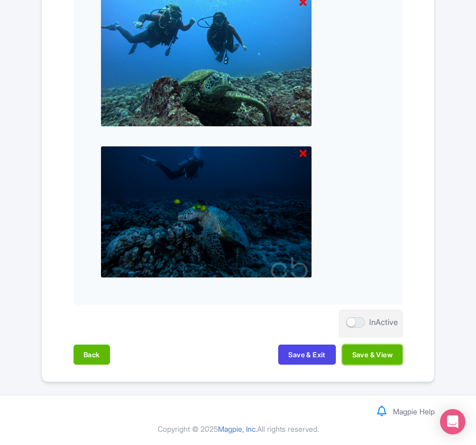
click at [380, 356] on button "Save & View" at bounding box center [372, 355] width 60 height 20
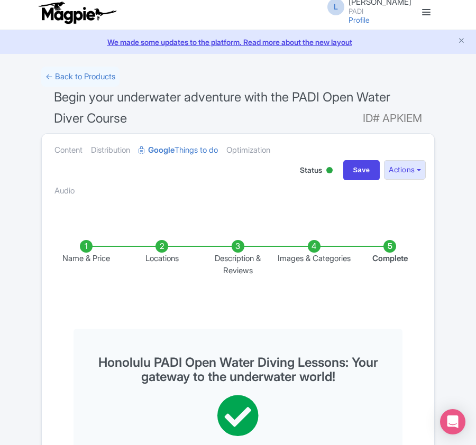
scroll to position [0, 0]
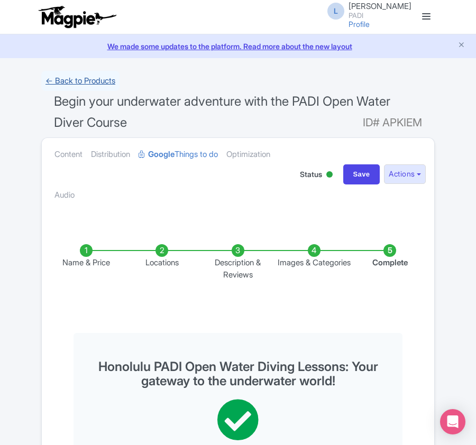
click at [98, 75] on link "← Back to Products" at bounding box center [80, 81] width 78 height 21
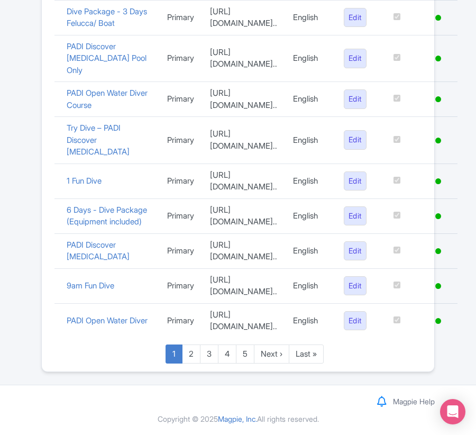
scroll to position [849, 0]
click at [302, 356] on link "Last »" at bounding box center [306, 354] width 35 height 20
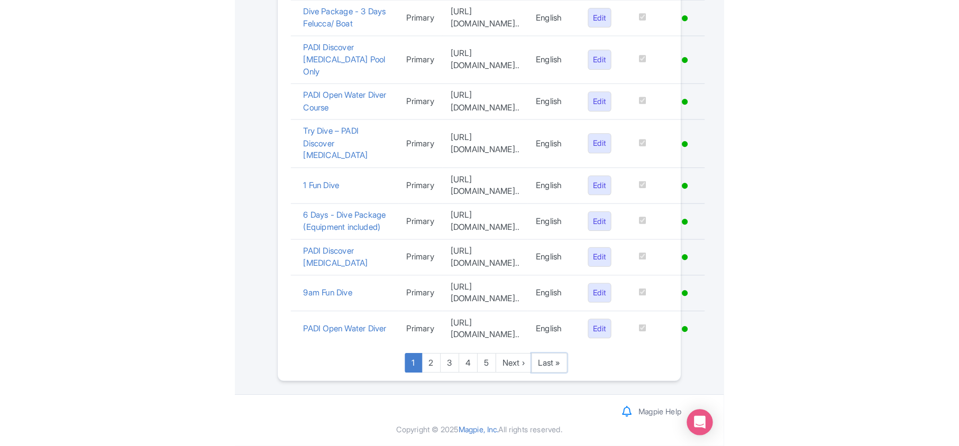
scroll to position [731, 0]
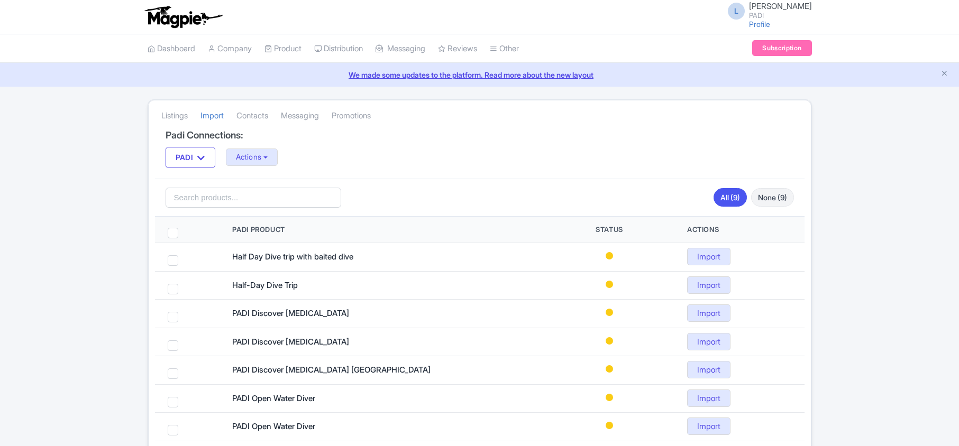
scroll to position [116, 0]
